Goal: Transaction & Acquisition: Purchase product/service

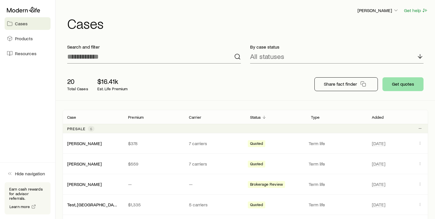
click at [404, 86] on button "Get quotes" at bounding box center [403, 84] width 41 height 14
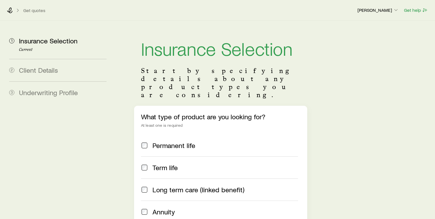
click at [166, 163] on span "Term life" at bounding box center [165, 167] width 25 height 8
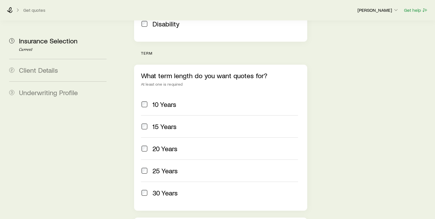
scroll to position [216, 0]
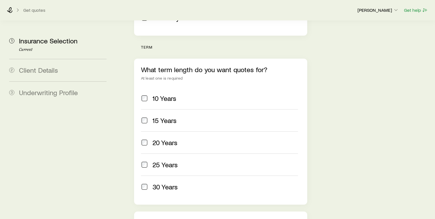
click at [155, 138] on span "20 Years" at bounding box center [165, 142] width 25 height 8
click at [158, 183] on span "30 Years" at bounding box center [165, 187] width 25 height 8
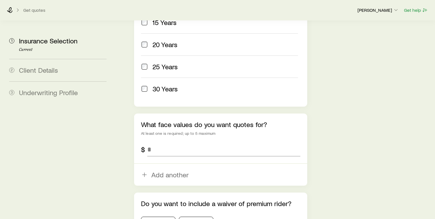
scroll to position [314, 0]
click at [161, 142] on input "tel" at bounding box center [223, 149] width 153 height 14
type input "*********"
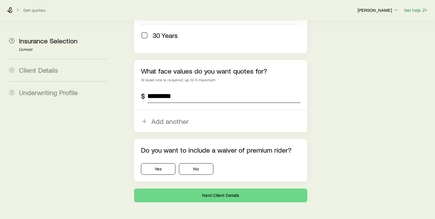
scroll to position [367, 0]
click at [202, 163] on button "No" at bounding box center [196, 168] width 34 height 11
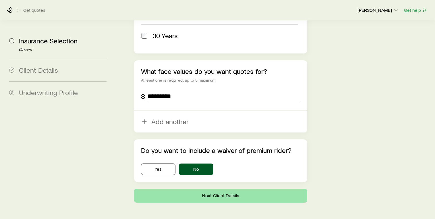
click at [206, 189] on button "Next: Client Details" at bounding box center [220, 196] width 173 height 14
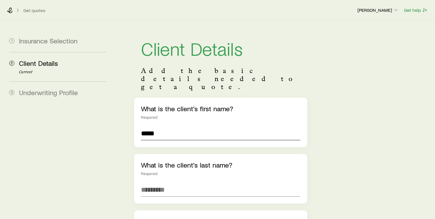
type input "*****"
type input "*******"
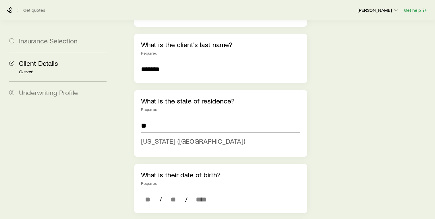
click at [221, 135] on li "[US_STATE] ([GEOGRAPHIC_DATA])" at bounding box center [219, 141] width 156 height 13
type input "**********"
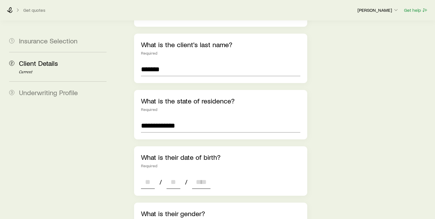
click at [146, 175] on input at bounding box center [148, 182] width 14 height 14
type input "**"
type input "*"
type input "****"
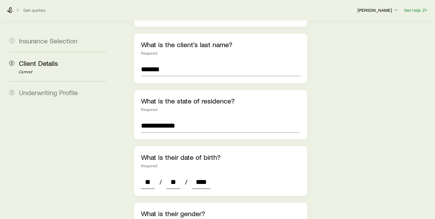
type input "*"
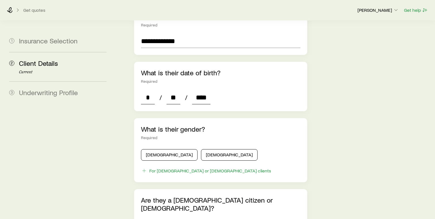
scroll to position [223, 0]
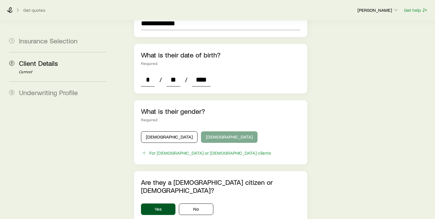
type input "****"
click at [203, 131] on button "[DEMOGRAPHIC_DATA]" at bounding box center [229, 136] width 57 height 11
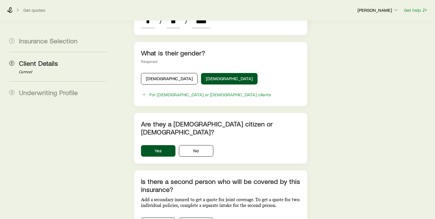
scroll to position [292, 0]
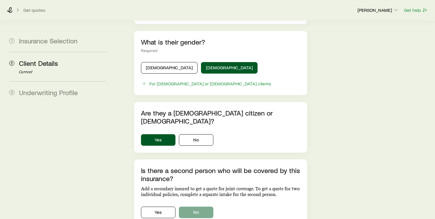
click at [204, 206] on button "No" at bounding box center [196, 211] width 34 height 11
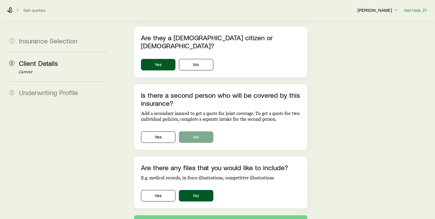
scroll to position [373, 0]
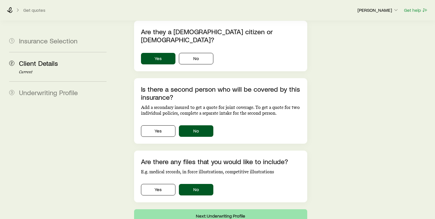
click at [205, 209] on button "Next: Underwriting Profile" at bounding box center [220, 216] width 173 height 14
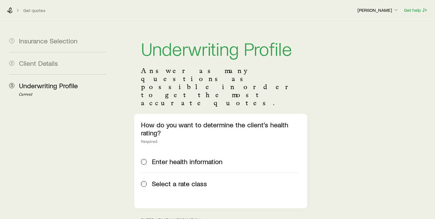
click at [188, 180] on span "Select a rate class" at bounding box center [179, 184] width 55 height 8
click at [187, 157] on span "Enter health information" at bounding box center [187, 161] width 71 height 8
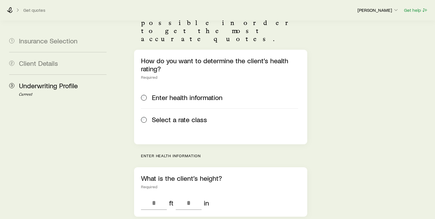
scroll to position [78, 0]
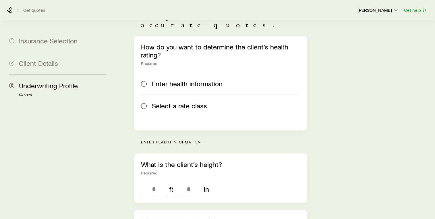
click at [169, 102] on span "Select a rate class" at bounding box center [179, 106] width 55 height 8
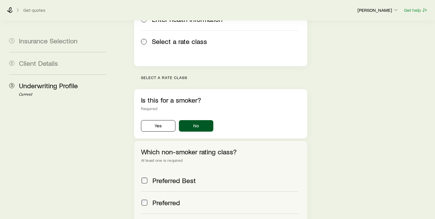
scroll to position [146, 0]
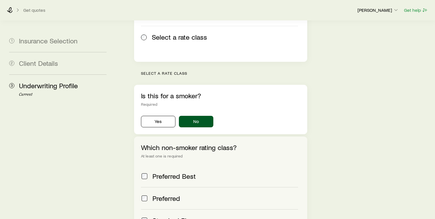
click at [167, 194] on span "Preferred" at bounding box center [167, 198] width 28 height 8
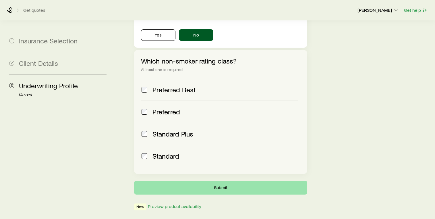
scroll to position [233, 0]
click at [188, 181] on button "Submit" at bounding box center [220, 188] width 173 height 14
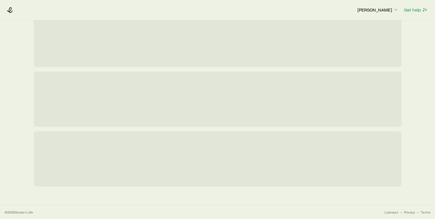
scroll to position [0, 0]
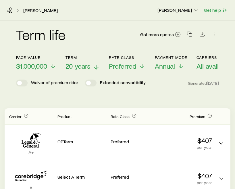
click at [89, 67] on span "20 years" at bounding box center [77, 66] width 25 height 8
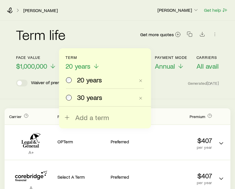
click at [89, 97] on span "30 years" at bounding box center [89, 97] width 25 height 8
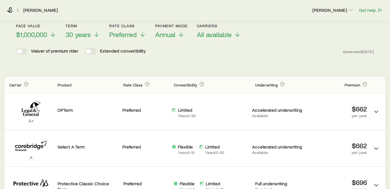
scroll to position [31, 0]
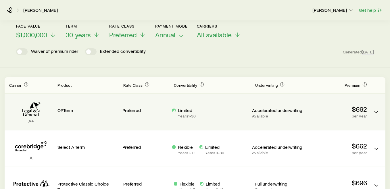
click at [187, 110] on p "Limited" at bounding box center [187, 110] width 18 height 6
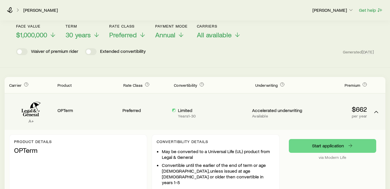
click at [190, 112] on p "Limited" at bounding box center [187, 110] width 18 height 6
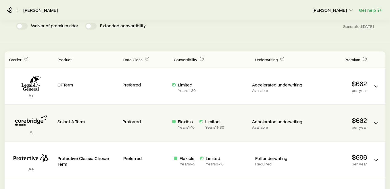
scroll to position [87, 0]
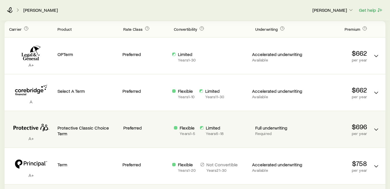
click at [191, 128] on p "Flexible" at bounding box center [188, 128] width 16 height 6
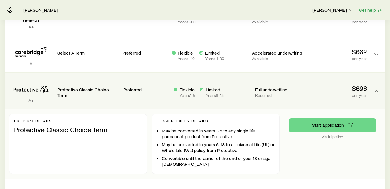
scroll to position [127, 0]
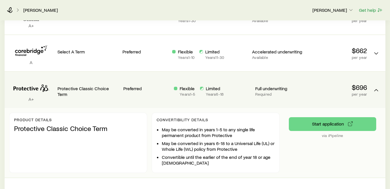
click at [186, 86] on p "Flexible" at bounding box center [188, 89] width 16 height 6
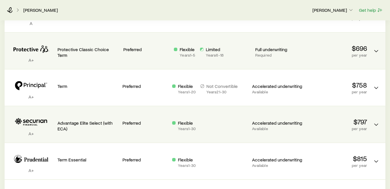
scroll to position [176, 0]
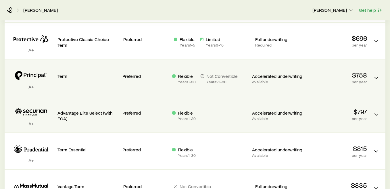
click at [186, 77] on p "Flexible" at bounding box center [187, 76] width 18 height 6
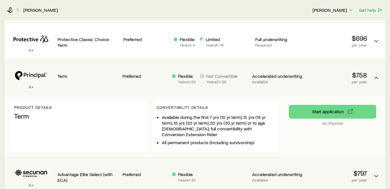
click at [186, 77] on p "Flexible" at bounding box center [187, 76] width 18 height 6
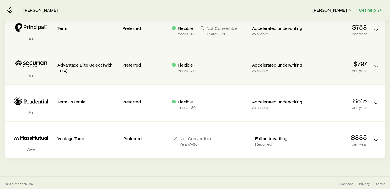
scroll to position [224, 0]
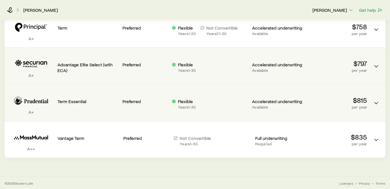
click at [184, 102] on p "Flexible" at bounding box center [187, 102] width 18 height 6
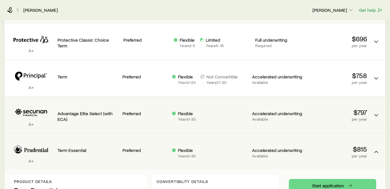
scroll to position [165, 0]
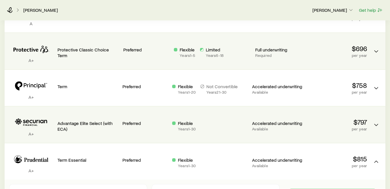
click at [192, 53] on div "Flexible Years 1 - 5" at bounding box center [188, 52] width 16 height 11
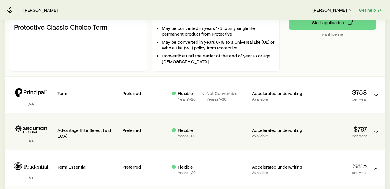
scroll to position [231, 0]
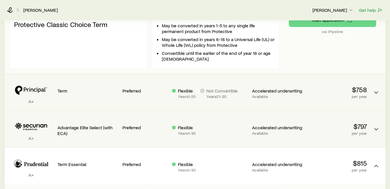
click at [188, 95] on p "Years 1 - 20" at bounding box center [187, 96] width 18 height 5
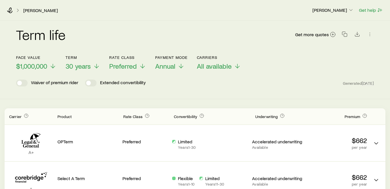
scroll to position [0, 0]
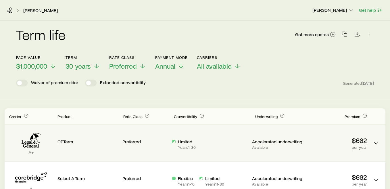
click at [266, 142] on p "Accelerated underwriting" at bounding box center [277, 142] width 50 height 6
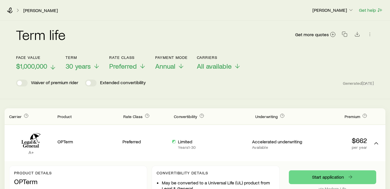
click at [39, 67] on span "$1,000,000" at bounding box center [31, 66] width 31 height 8
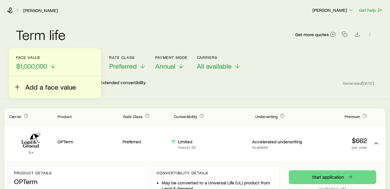
click at [40, 85] on span "Add a face value" at bounding box center [50, 87] width 51 height 8
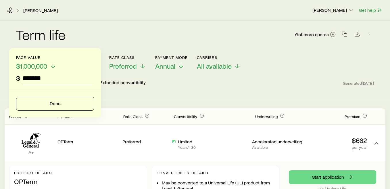
type input "*********"
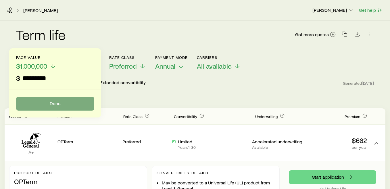
click at [49, 99] on button "Done" at bounding box center [55, 104] width 78 height 14
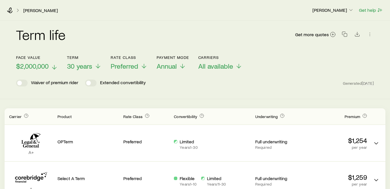
click at [45, 67] on span "$2,000,000" at bounding box center [32, 66] width 32 height 8
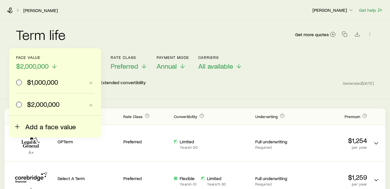
click at [45, 123] on span "Add a face value" at bounding box center [50, 127] width 51 height 8
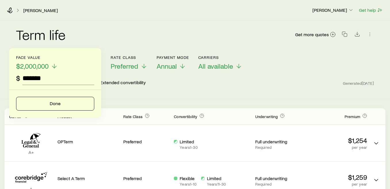
type input "*********"
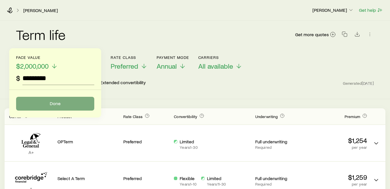
click at [61, 107] on button "Done" at bounding box center [55, 104] width 78 height 14
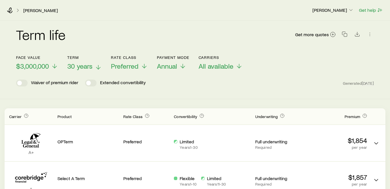
click at [71, 66] on span "30 years" at bounding box center [79, 66] width 25 height 8
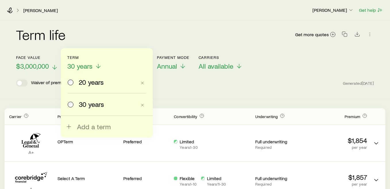
click at [52, 65] on icon at bounding box center [54, 67] width 7 height 7
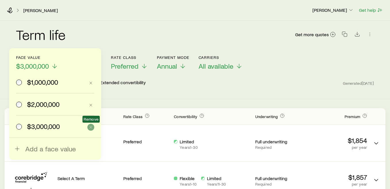
click at [91, 126] on icon "button" at bounding box center [90, 127] width 5 height 5
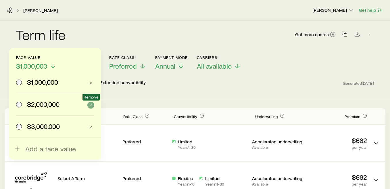
click at [91, 106] on icon "button" at bounding box center [90, 105] width 5 height 5
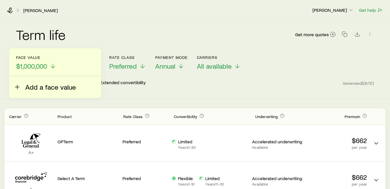
click at [50, 85] on span "Add a face value" at bounding box center [50, 87] width 51 height 8
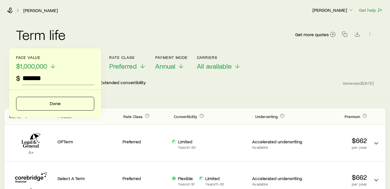
type input "*********"
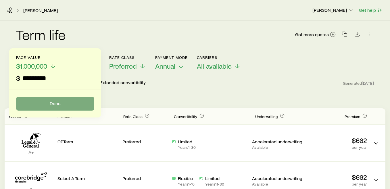
click at [65, 102] on button "Done" at bounding box center [55, 104] width 78 height 14
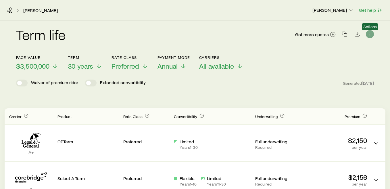
click at [368, 33] on icon "button" at bounding box center [370, 34] width 6 height 6
click at [329, 75] on header "Face value $3,500,000 Term 30 years Rate Class Preferred Payment Mode Annual Ca…" at bounding box center [195, 72] width 358 height 34
click at [35, 10] on link "[PERSON_NAME]" at bounding box center [40, 10] width 35 height 5
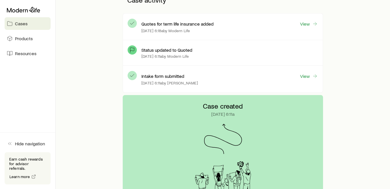
scroll to position [161, 0]
